Goal: Information Seeking & Learning: Learn about a topic

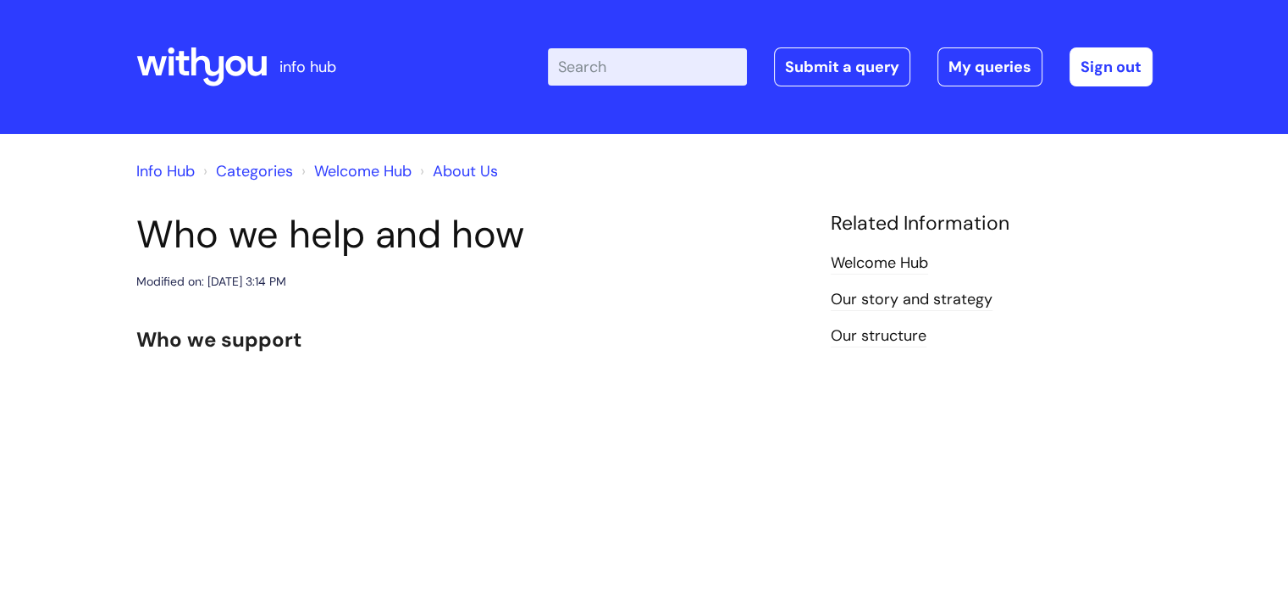
click at [394, 178] on link "Welcome Hub" at bounding box center [362, 171] width 97 height 20
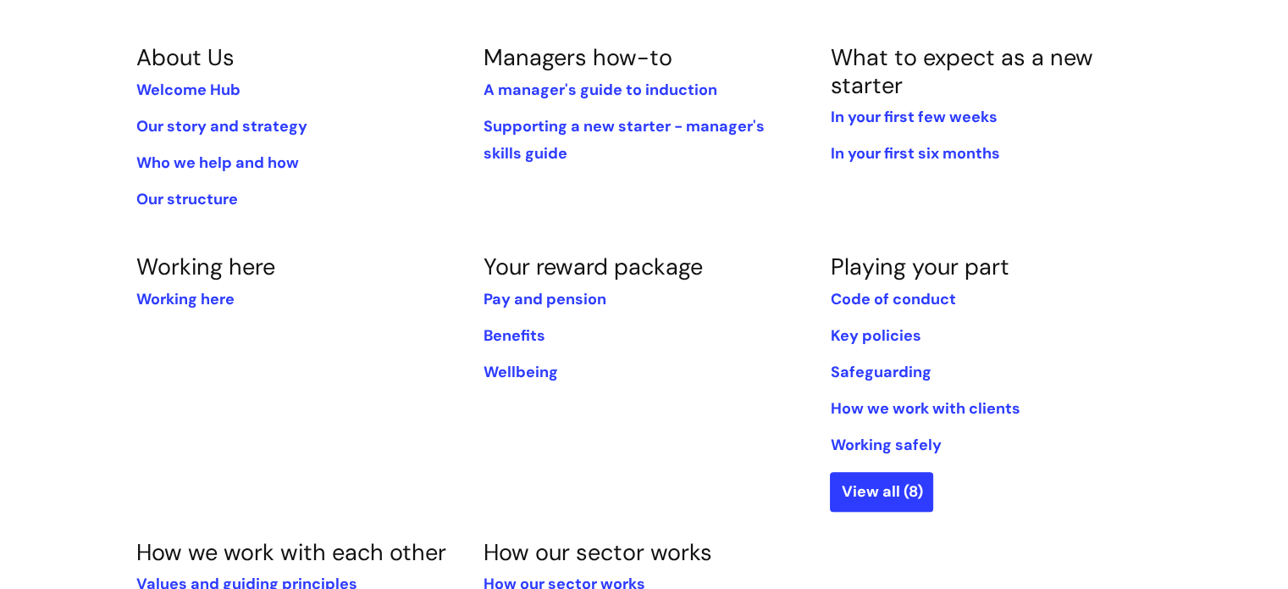
scroll to position [508, 0]
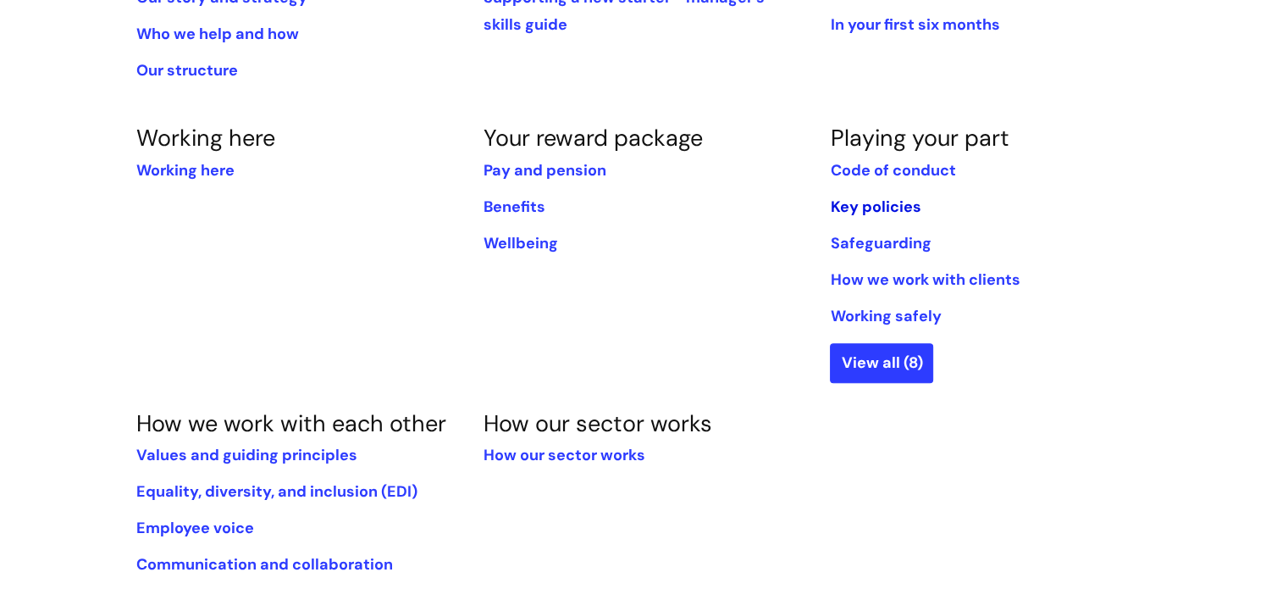
click at [832, 208] on link "Key policies" at bounding box center [875, 207] width 91 height 20
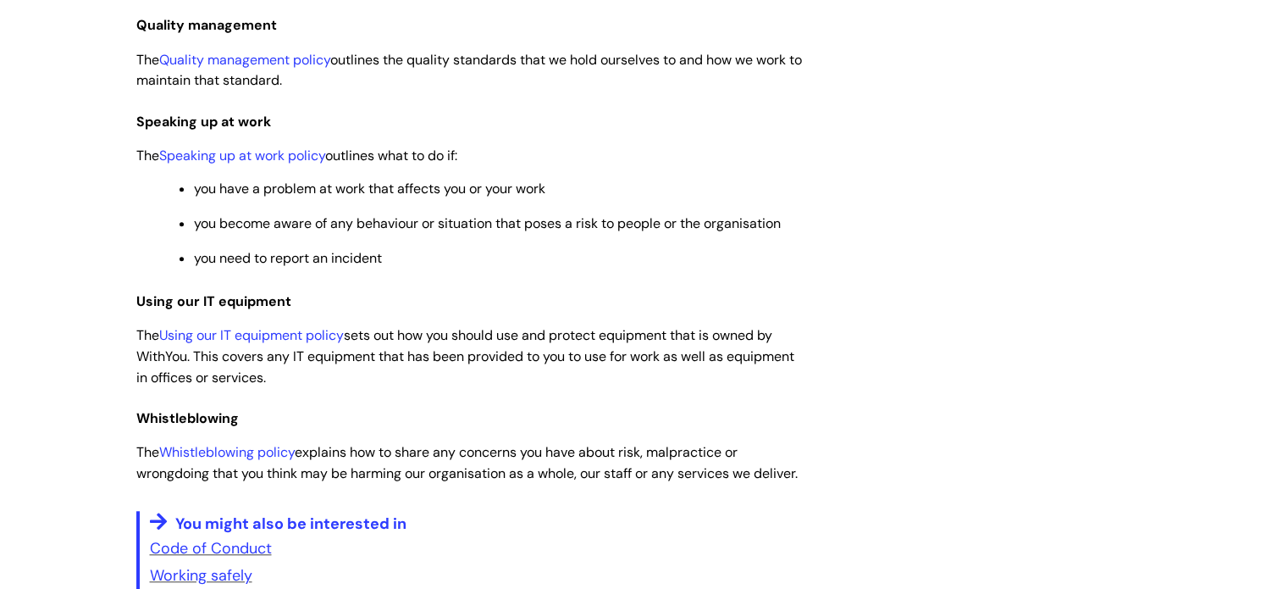
scroll to position [1271, 0]
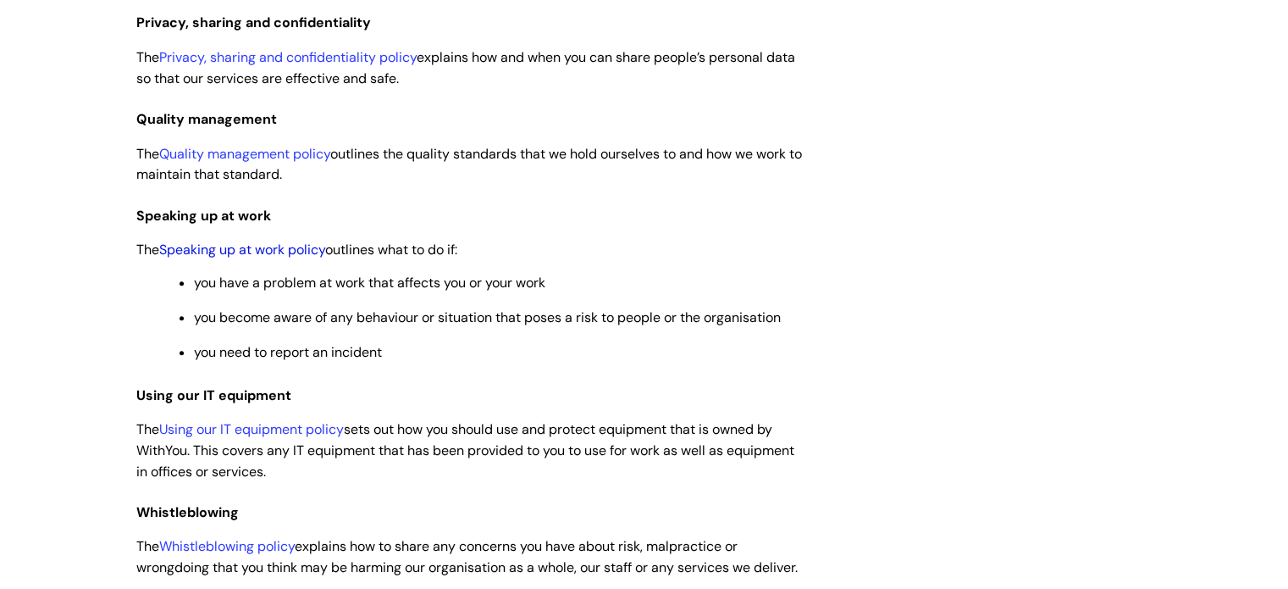
click at [245, 257] on link "Speaking up at work policy" at bounding box center [242, 250] width 166 height 18
